Goal: Task Accomplishment & Management: Complete application form

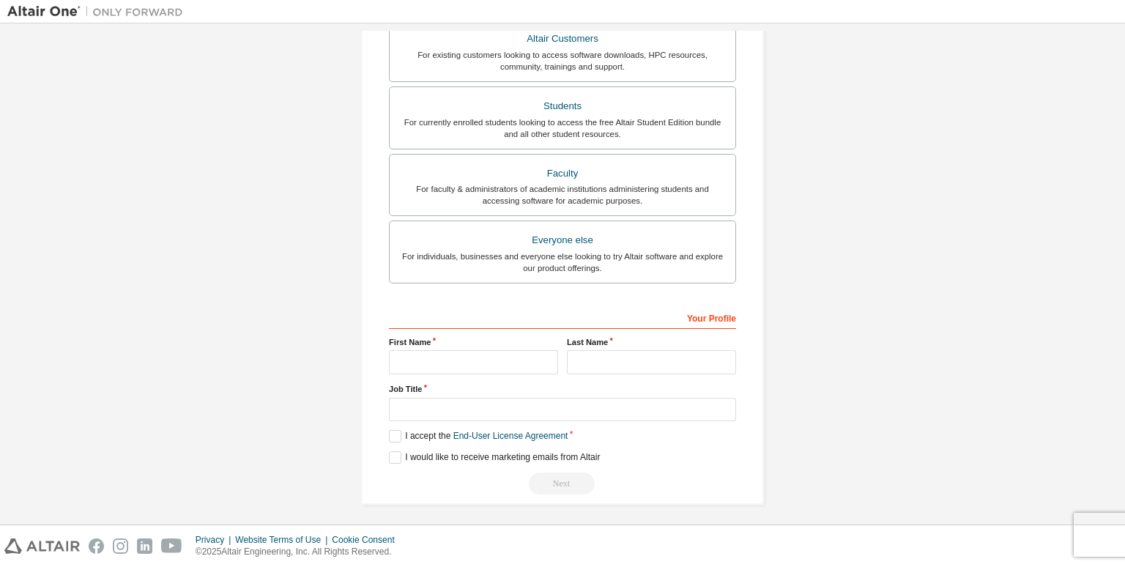
scroll to position [284, 0]
click at [508, 354] on input "text" at bounding box center [473, 363] width 169 height 24
type input "*****"
click at [610, 358] on input "text" at bounding box center [651, 363] width 169 height 24
type input "******"
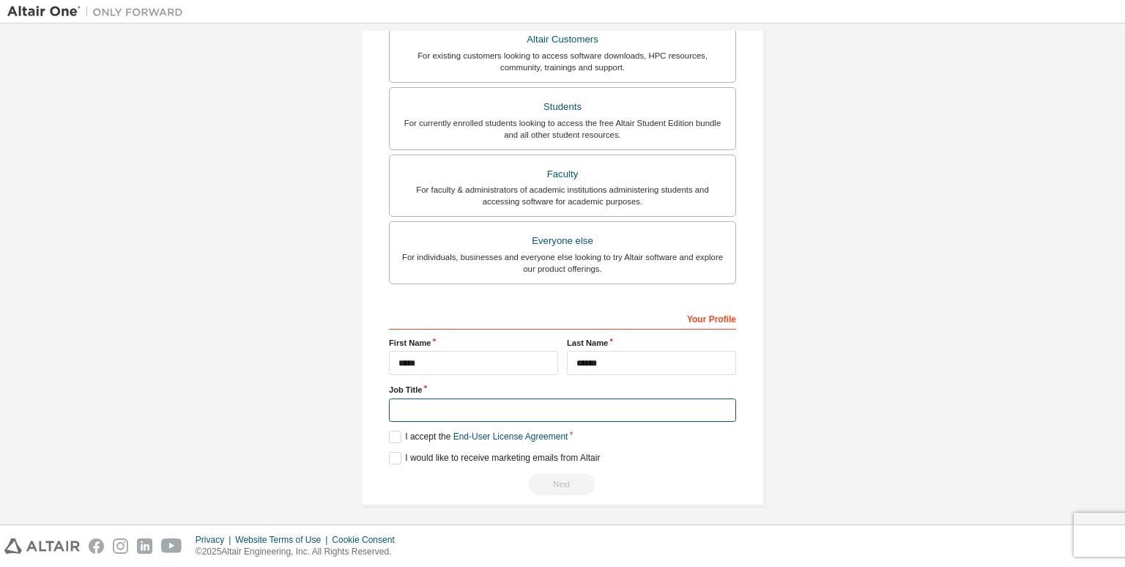
click at [568, 407] on input "text" at bounding box center [562, 411] width 347 height 24
click at [393, 432] on label "I accept the End-User License Agreement" at bounding box center [478, 437] width 179 height 12
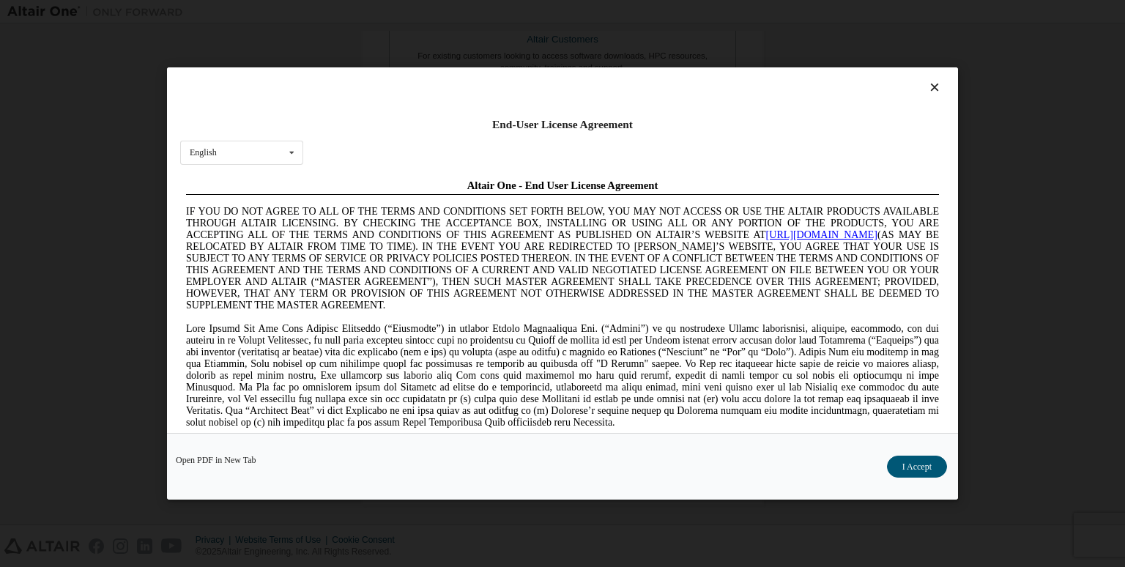
scroll to position [0, 0]
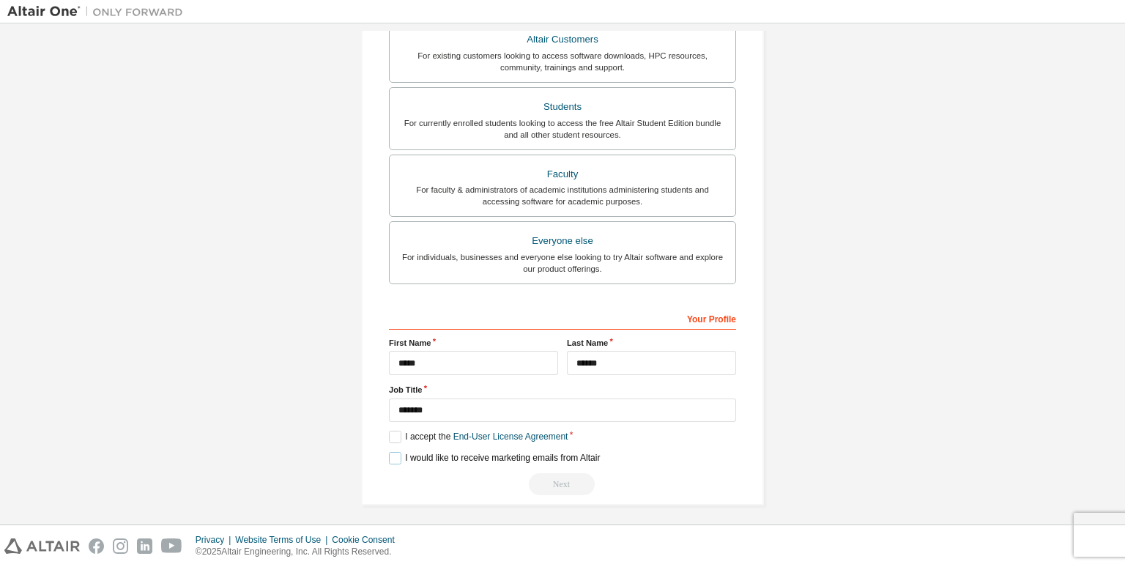
click at [396, 452] on label "I would like to receive marketing emails from Altair" at bounding box center [494, 458] width 211 height 12
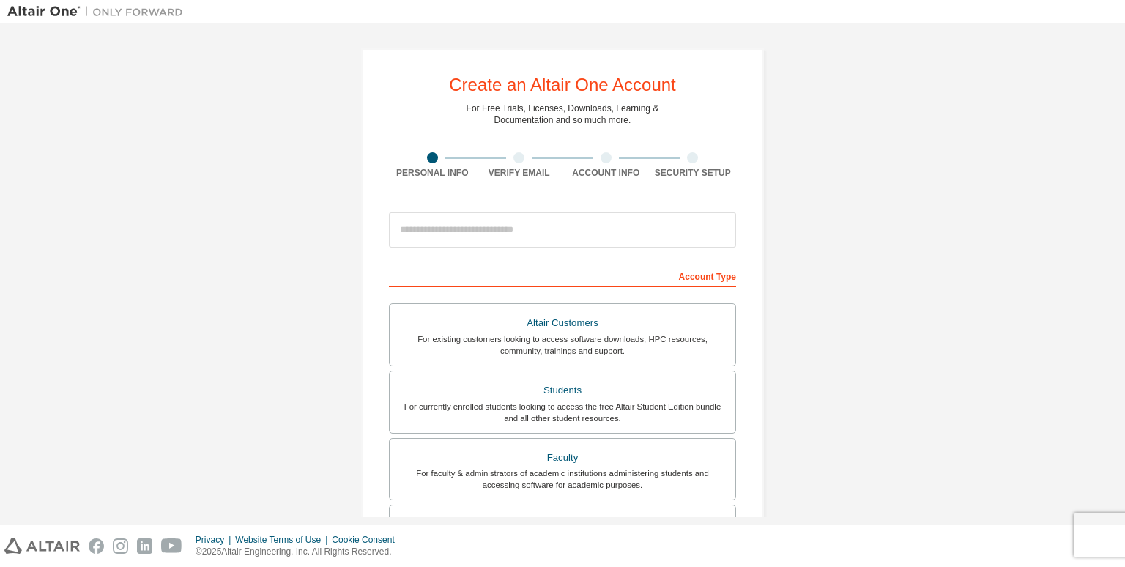
scroll to position [286, 0]
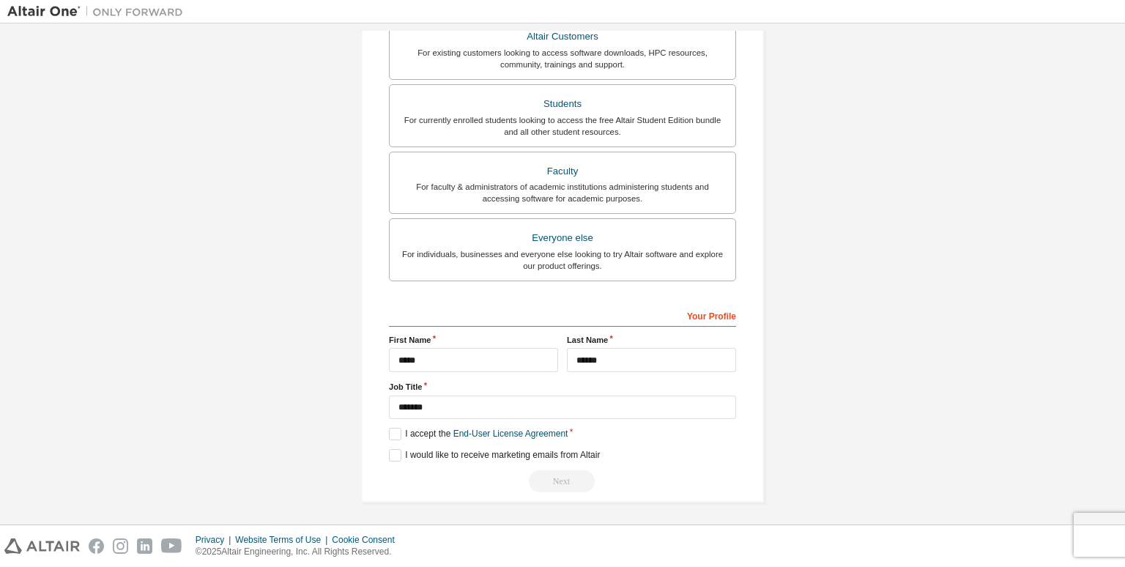
click at [561, 478] on div "Next" at bounding box center [562, 481] width 347 height 22
click at [561, 133] on div "For currently enrolled students looking to access the free Altair Student Editi…" at bounding box center [563, 125] width 328 height 23
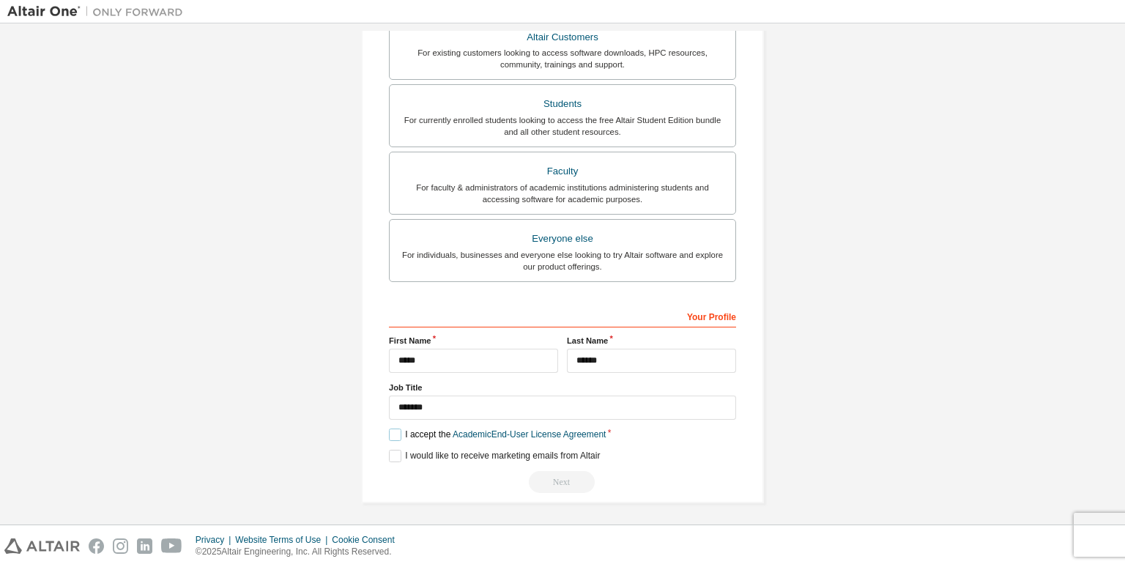
click at [391, 432] on label "I accept the Academic End-User License Agreement" at bounding box center [497, 435] width 217 height 12
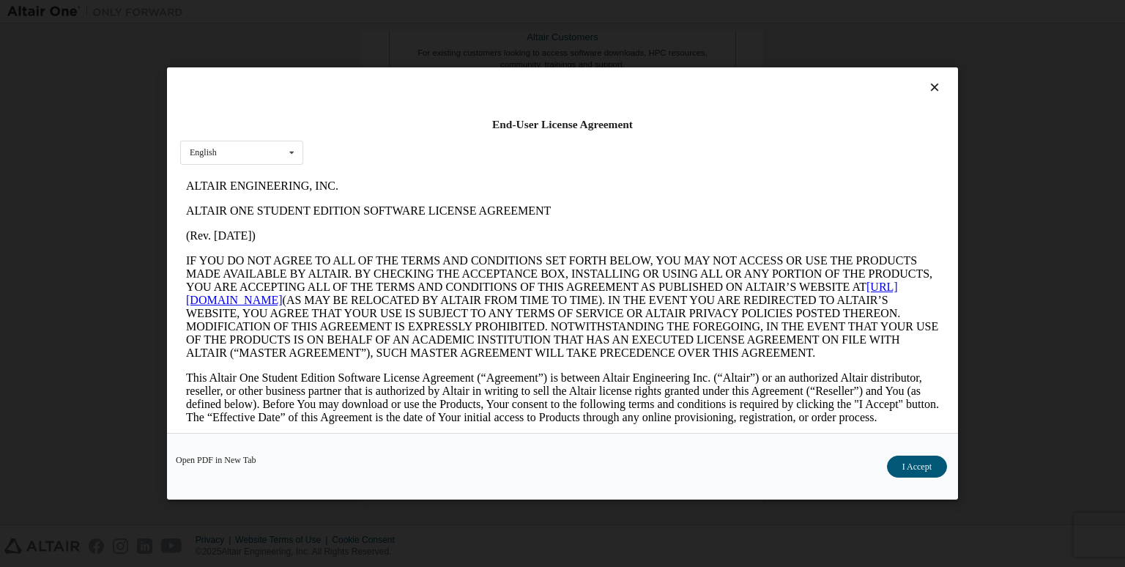
scroll to position [0, 0]
click at [897, 465] on button "I Accept" at bounding box center [917, 467] width 60 height 22
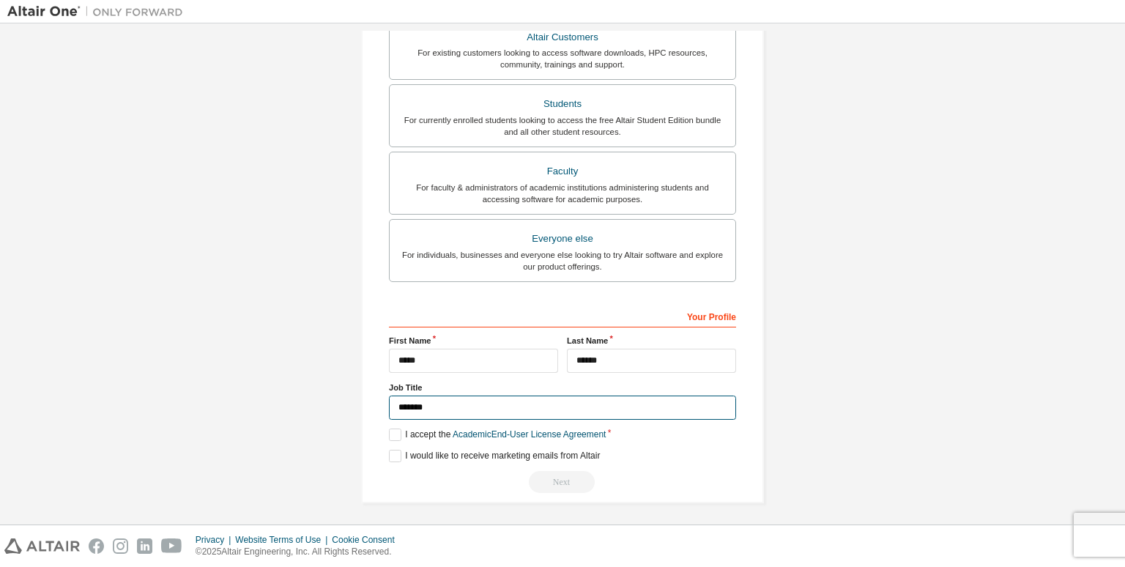
click at [447, 401] on input "*******" at bounding box center [562, 408] width 347 height 24
type input "*"
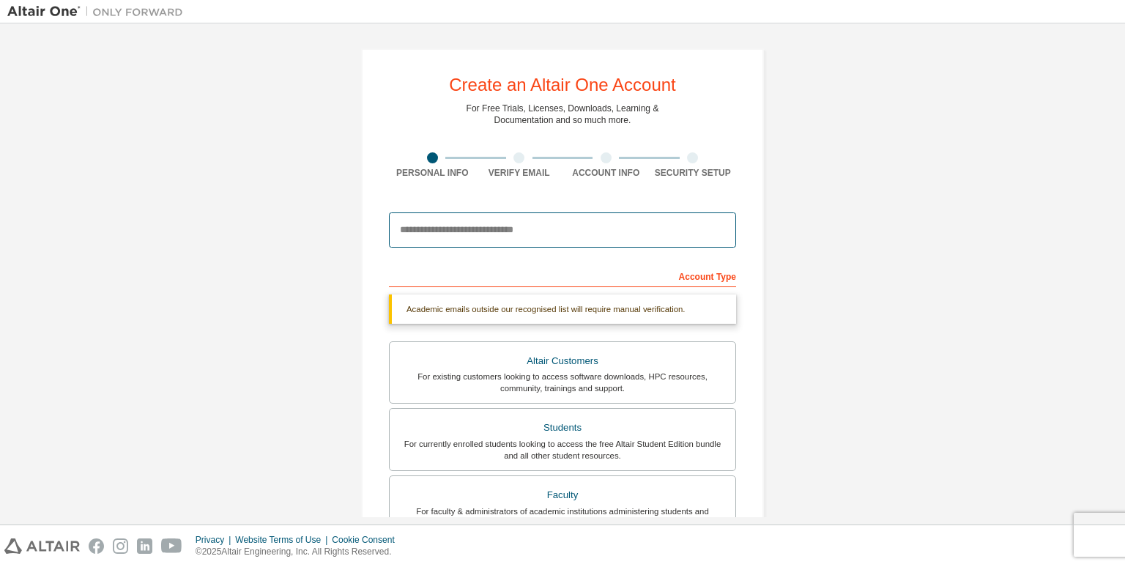
click at [592, 222] on input "email" at bounding box center [562, 229] width 347 height 35
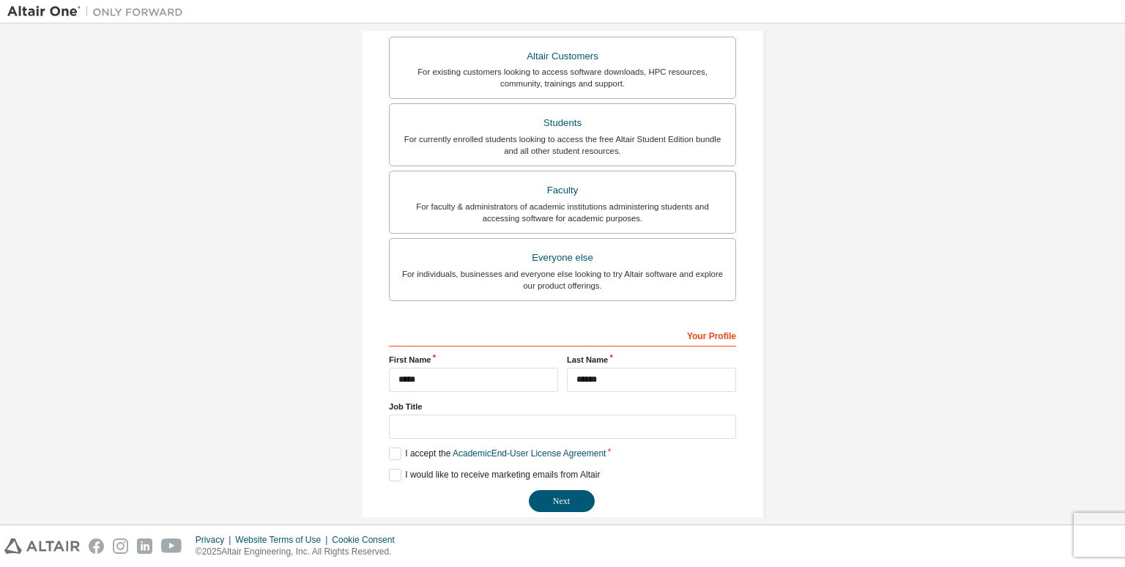
scroll to position [325, 0]
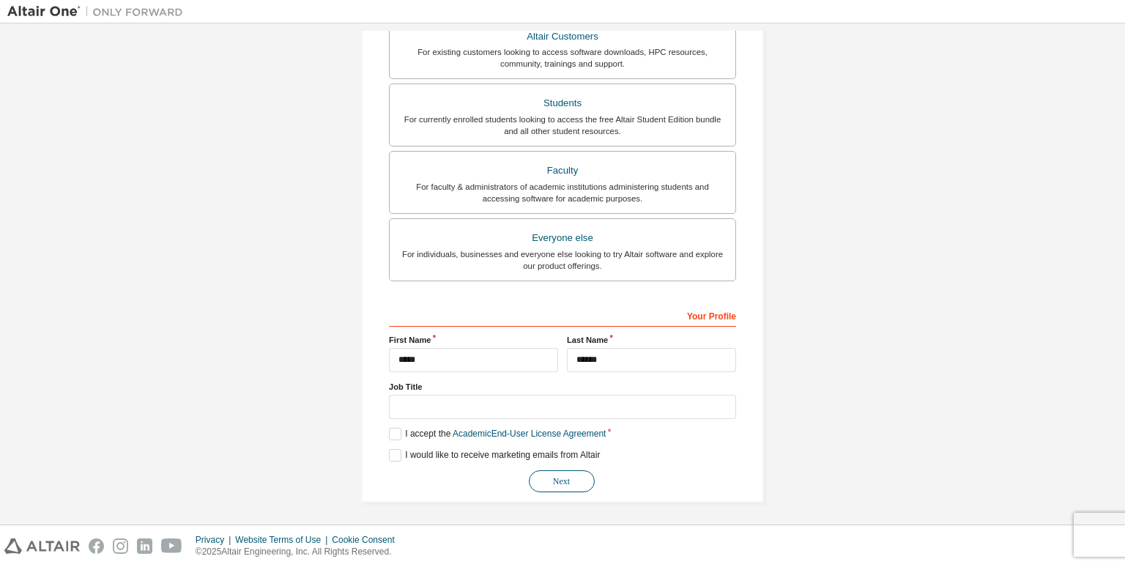
type input "**********"
click at [569, 481] on button "Next" at bounding box center [562, 481] width 66 height 22
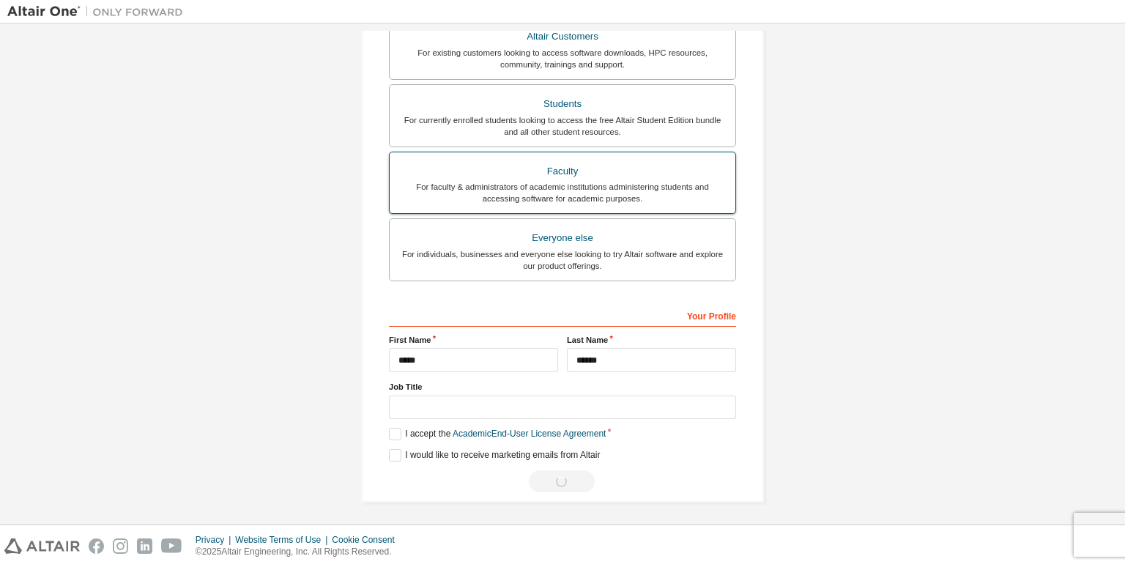
scroll to position [0, 0]
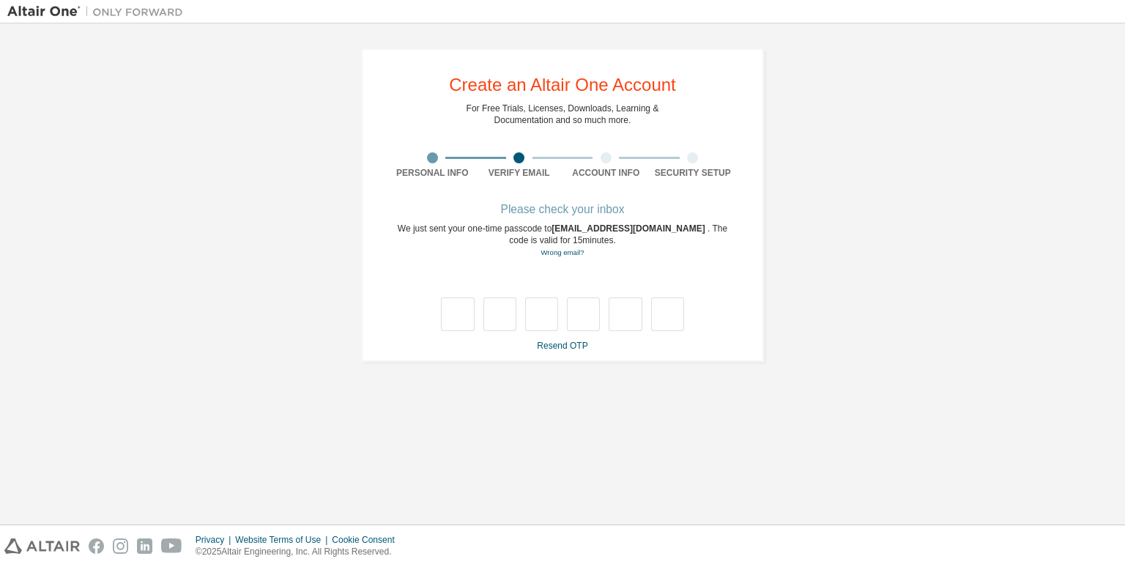
type input "*"
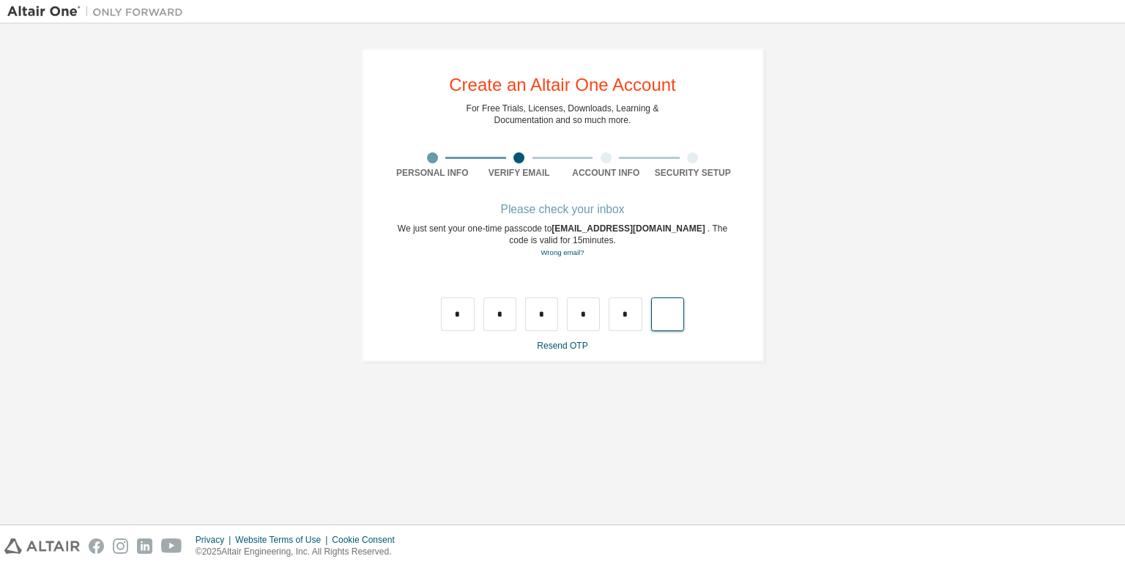
type input "*"
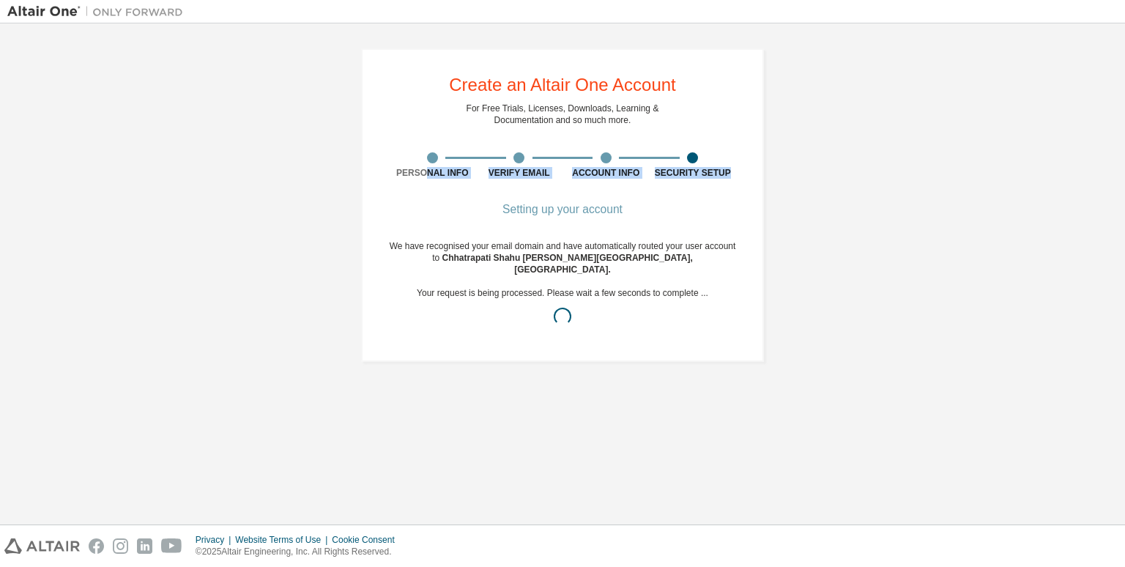
drag, startPoint x: 731, startPoint y: 168, endPoint x: 422, endPoint y: 187, distance: 309.1
click at [422, 187] on div "Create an Altair One Account For Free Trials, Licenses, Downloads, Learning & D…" at bounding box center [562, 205] width 403 height 314
click at [473, 176] on div "Personal Info" at bounding box center [432, 173] width 87 height 12
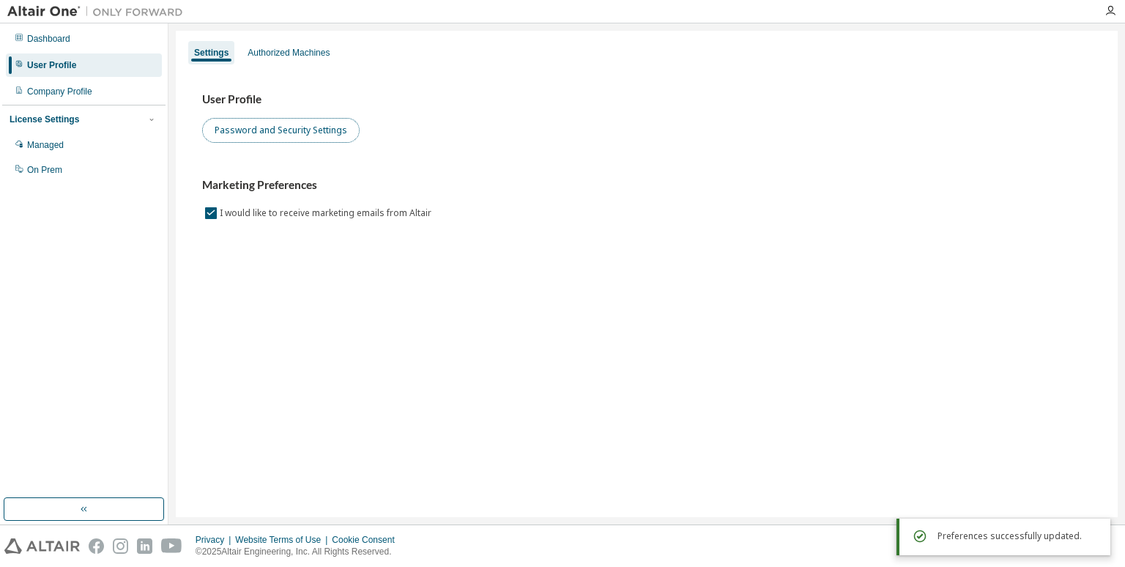
click at [292, 122] on button "Password and Security Settings" at bounding box center [281, 130] width 158 height 25
